Goal: Book appointment/travel/reservation

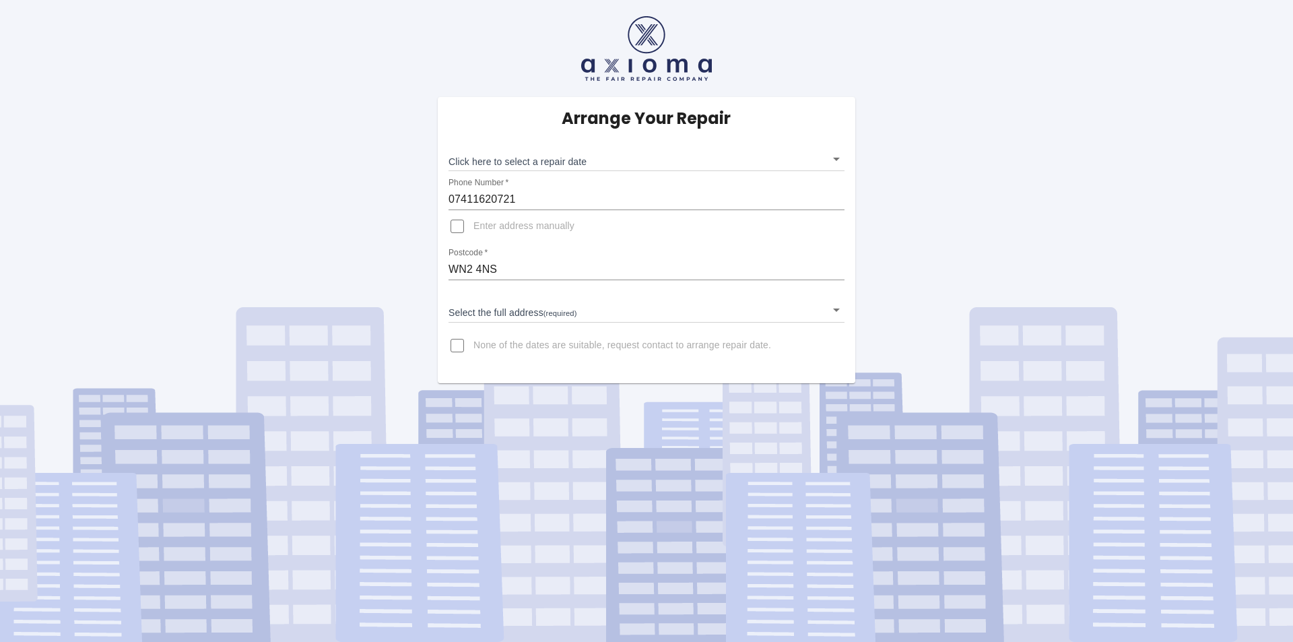
click at [563, 159] on body "Arrange Your Repair Click here to select a repair date ​ Phone Number   * 07411…" at bounding box center [646, 321] width 1293 height 642
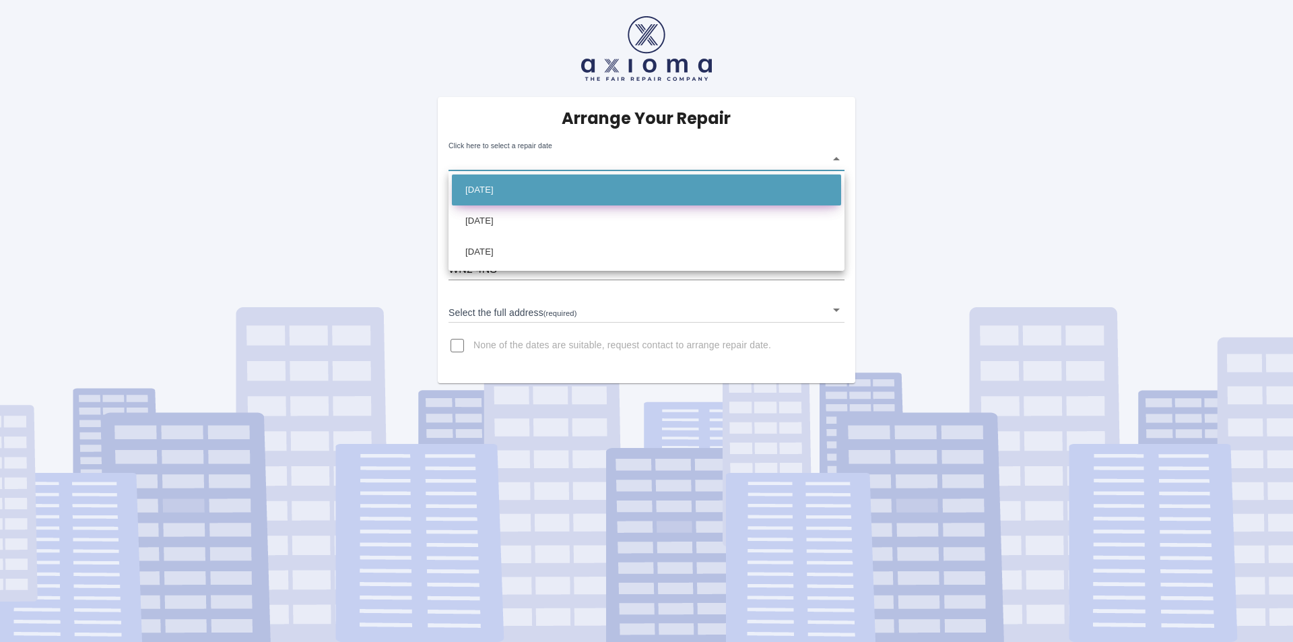
click at [531, 194] on li "[DATE]" at bounding box center [646, 189] width 389 height 31
type input "[DATE]T00:00:00.000Z"
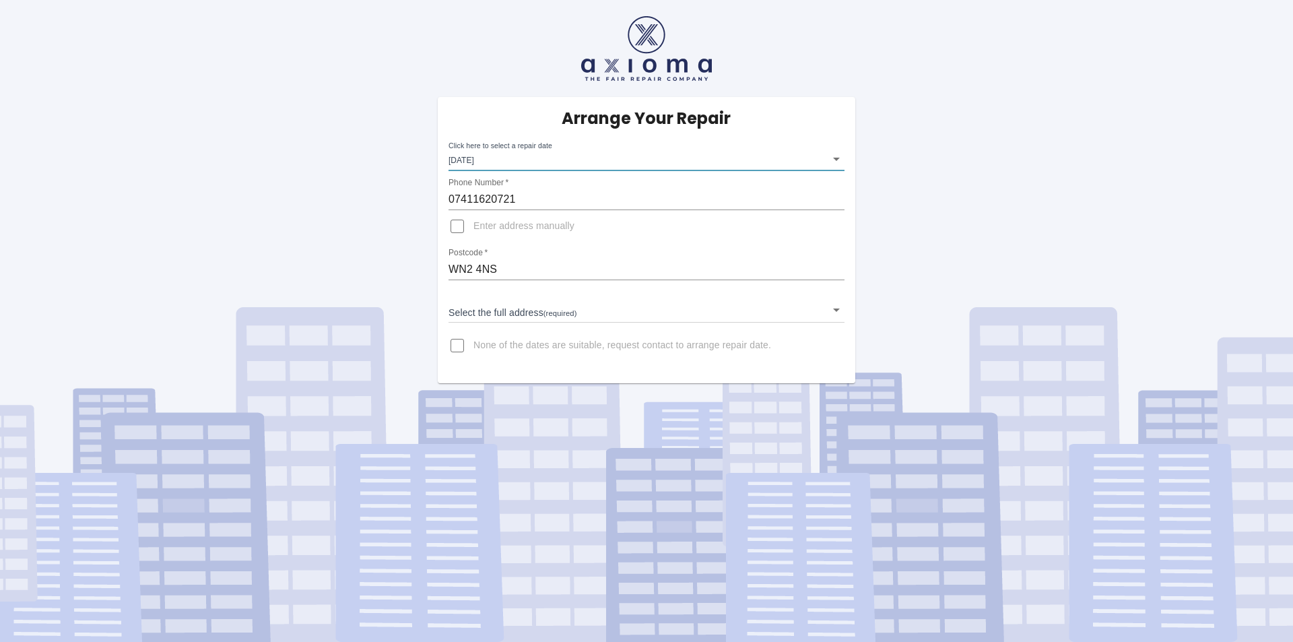
click at [461, 230] on input "Enter address manually" at bounding box center [457, 226] width 32 height 32
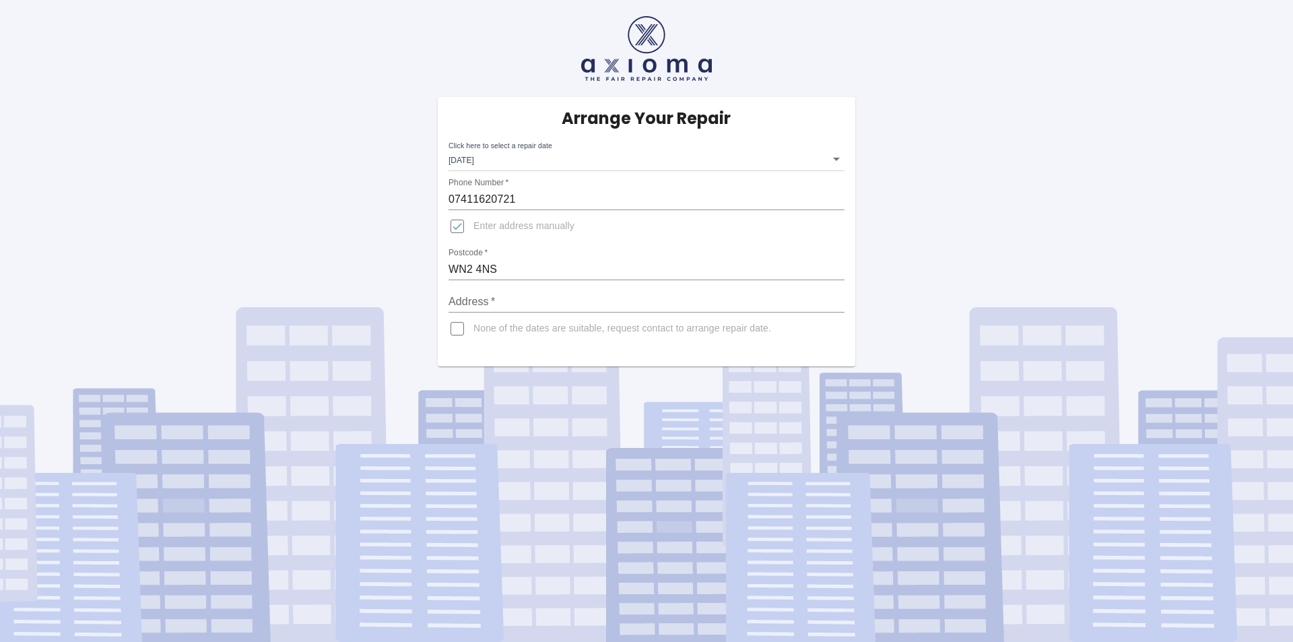
click at [461, 230] on input "Enter address manually" at bounding box center [457, 226] width 32 height 32
checkbox input "false"
click at [496, 304] on body "Arrange Your Repair Click here to select a repair date [DATE] [DATE]T00:00:00.0…" at bounding box center [646, 321] width 1293 height 642
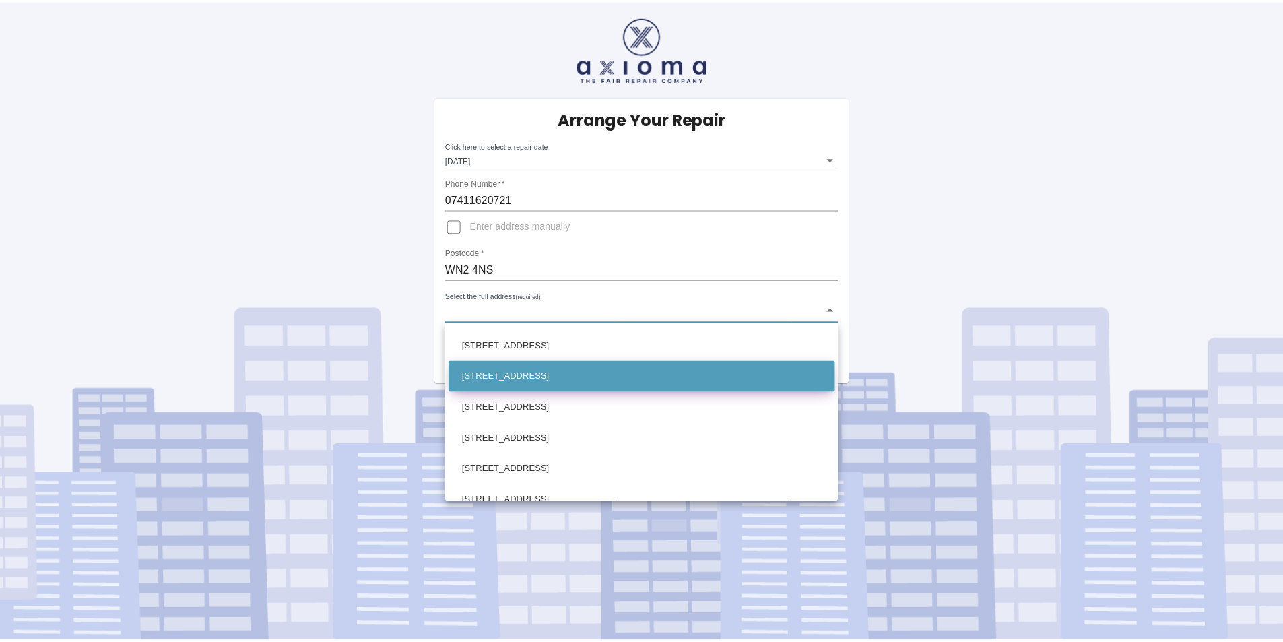
scroll to position [269, 0]
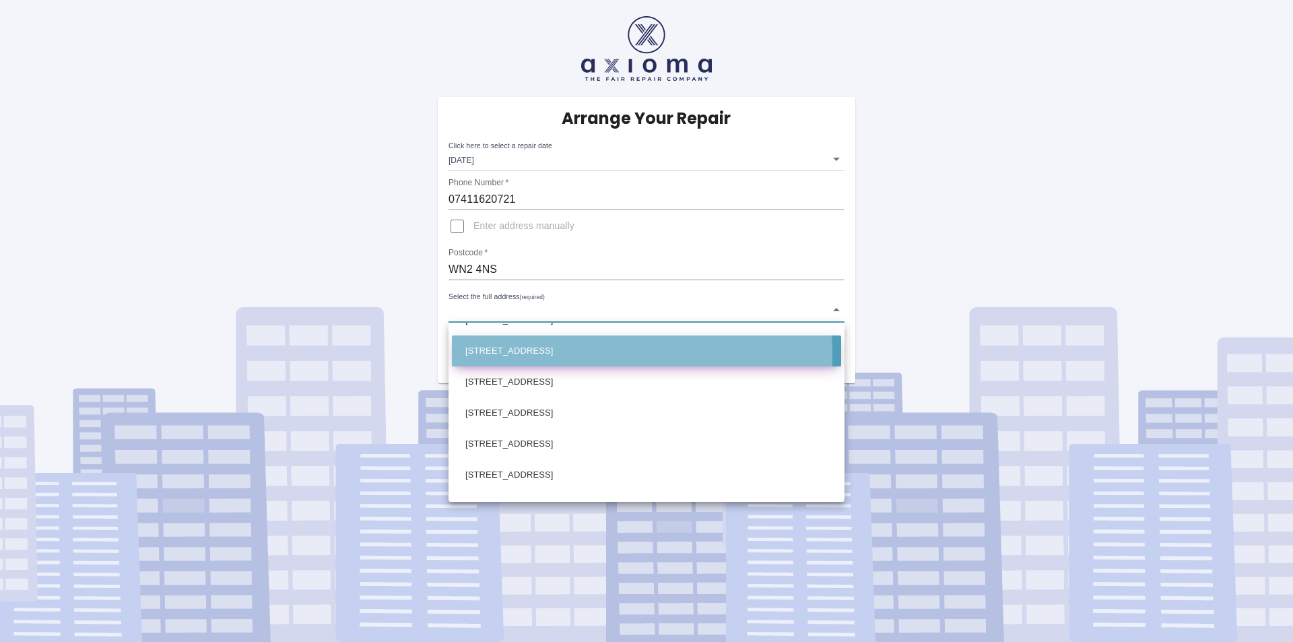
click at [506, 354] on li "[STREET_ADDRESS]" at bounding box center [646, 350] width 389 height 31
type input "[STREET_ADDRESS]"
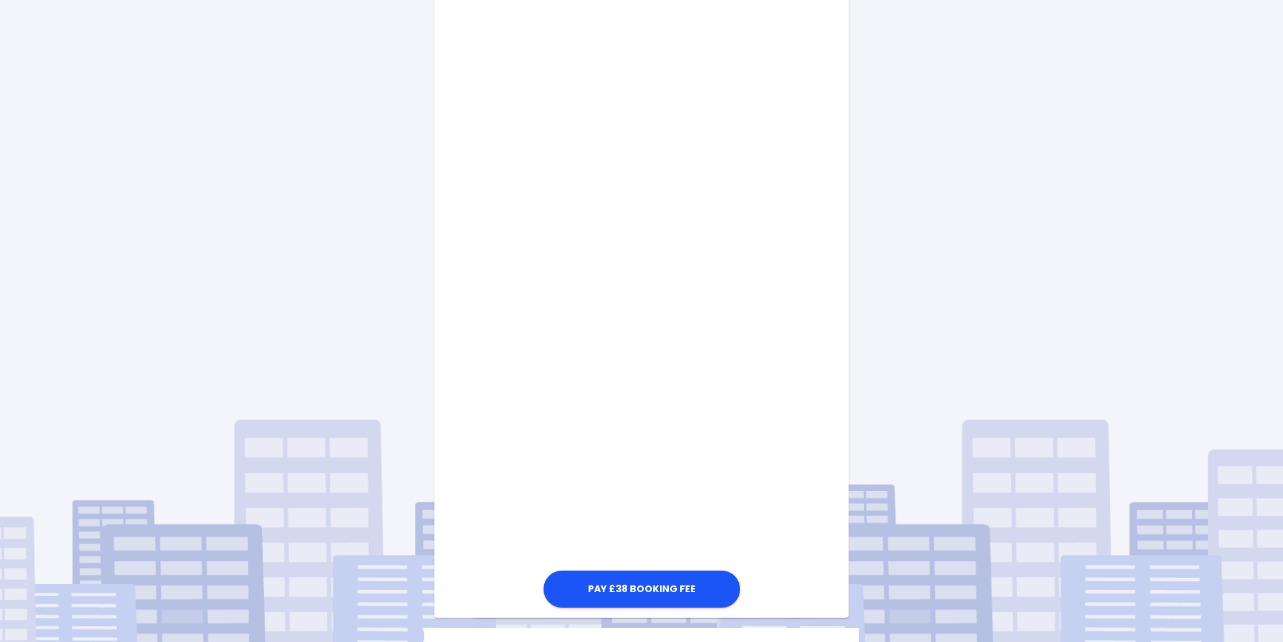
scroll to position [471, 0]
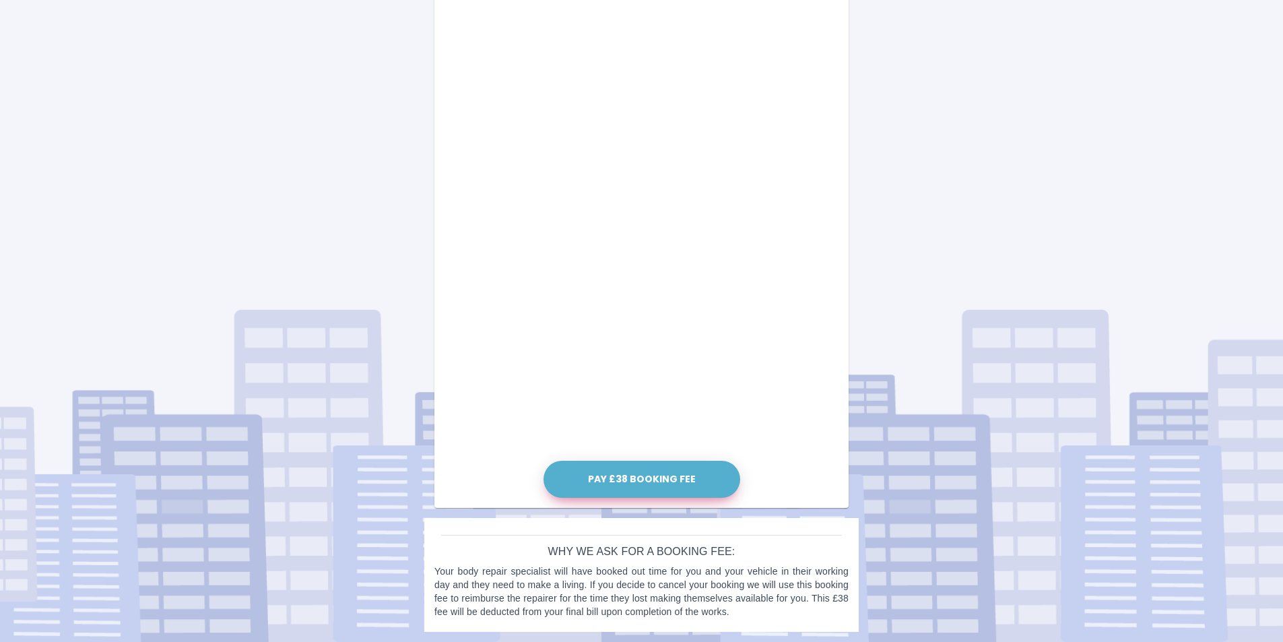
click at [654, 483] on button "Pay £38 Booking Fee" at bounding box center [642, 479] width 197 height 37
